Goal: Information Seeking & Learning: Learn about a topic

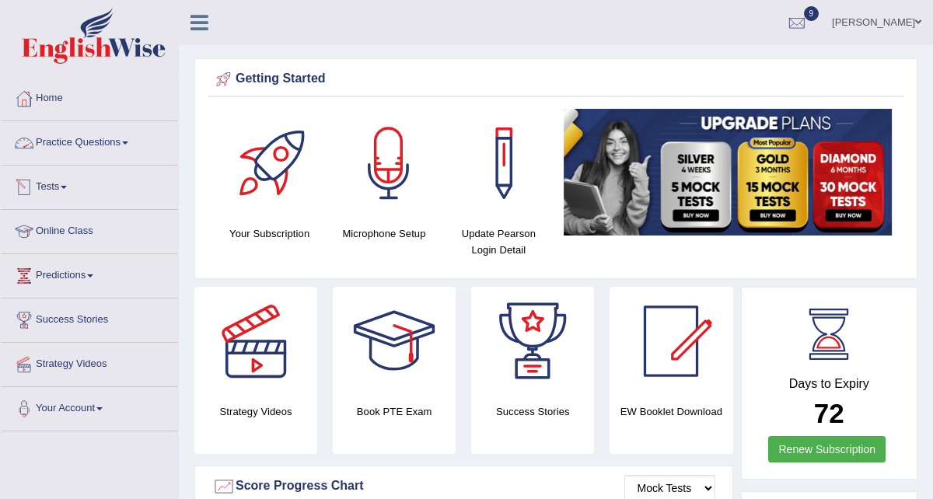
click at [105, 142] on link "Practice Questions" at bounding box center [89, 140] width 177 height 39
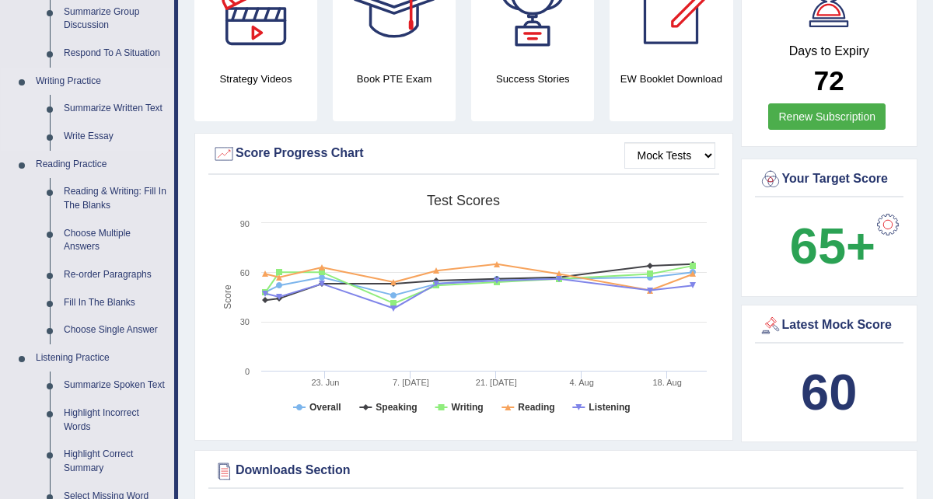
scroll to position [328, 0]
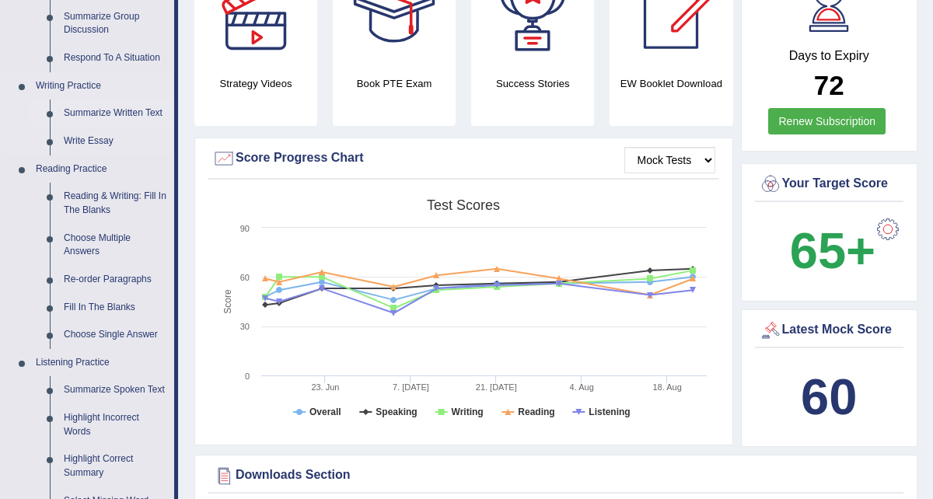
click at [111, 114] on link "Summarize Written Text" at bounding box center [115, 114] width 117 height 28
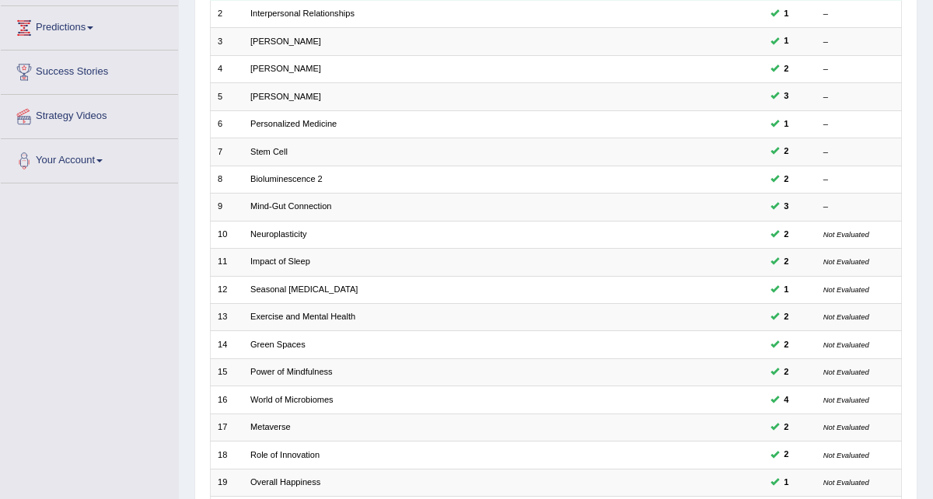
scroll to position [389, 0]
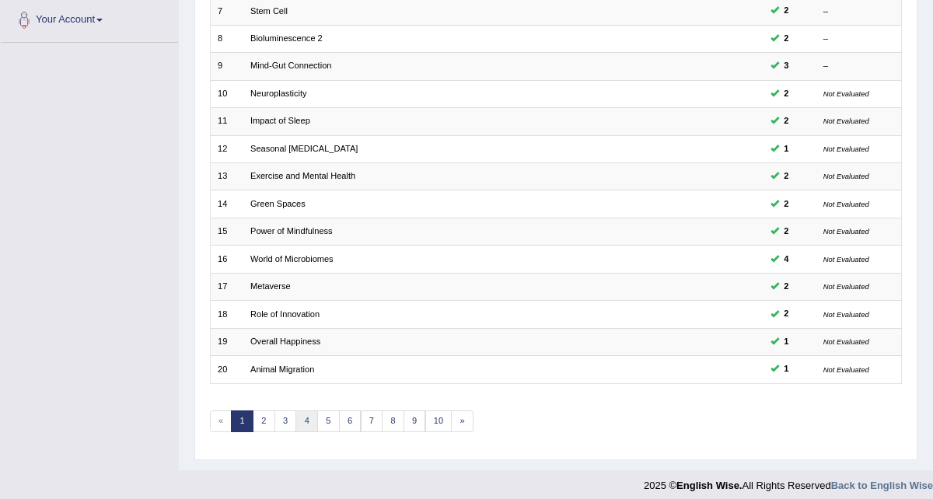
click at [295, 413] on link "4" at bounding box center [306, 422] width 23 height 22
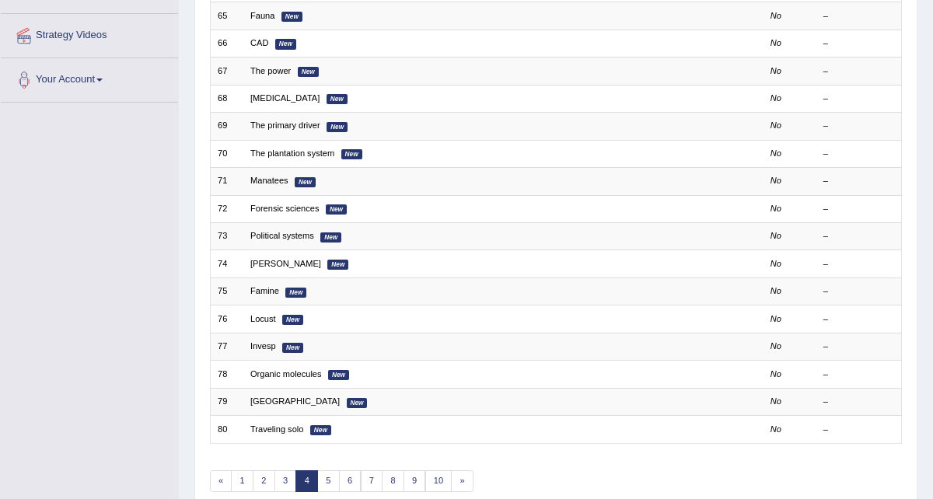
scroll to position [389, 0]
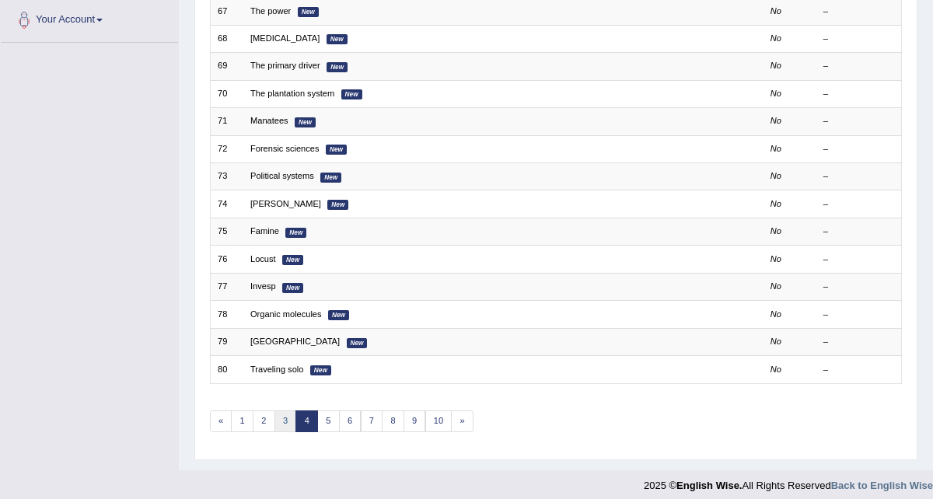
click at [284, 411] on link "3" at bounding box center [285, 422] width 23 height 22
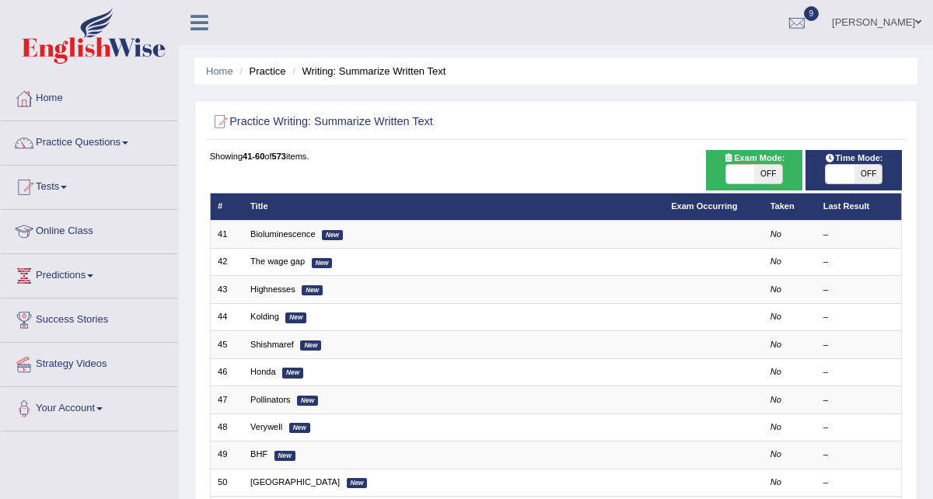
scroll to position [389, 0]
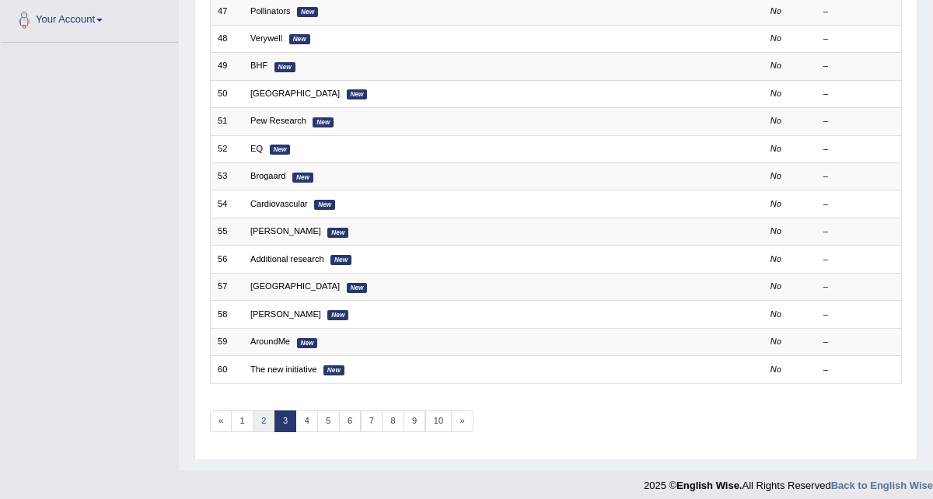
click at [262, 419] on link "2" at bounding box center [264, 422] width 23 height 22
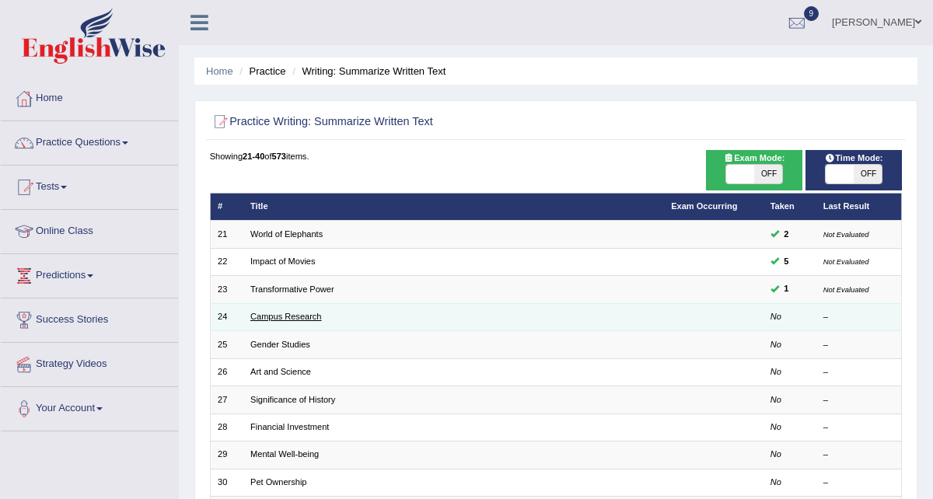
click at [280, 318] on link "Campus Research" at bounding box center [285, 316] width 71 height 9
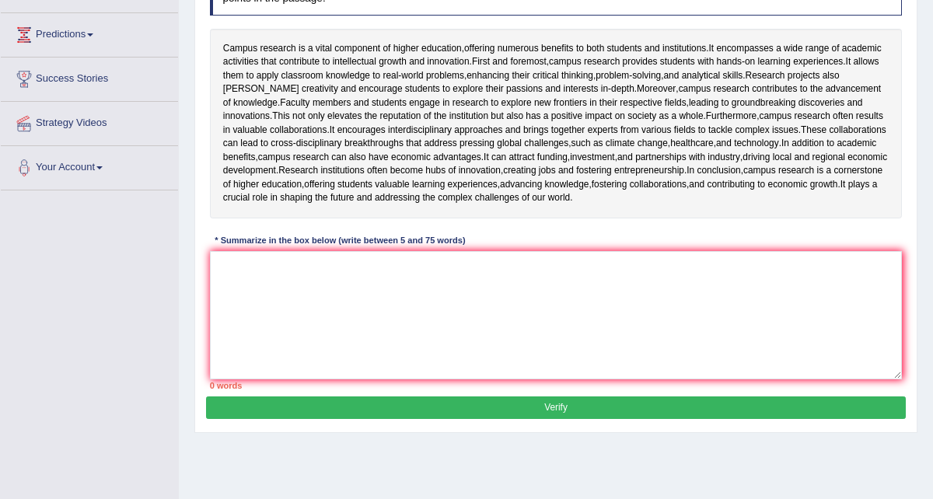
scroll to position [236, 0]
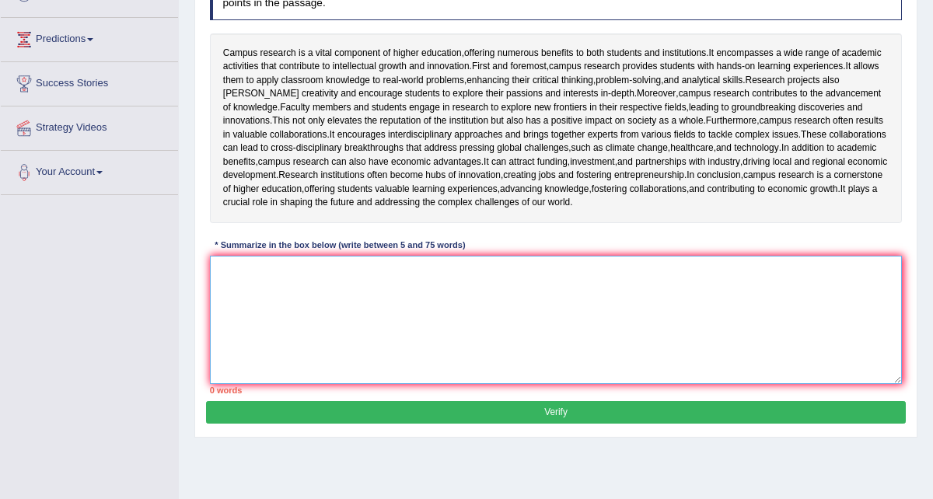
click at [296, 384] on textarea at bounding box center [556, 320] width 693 height 128
type textarea "The passage outlines"
